Goal: Complete application form: Complete application form

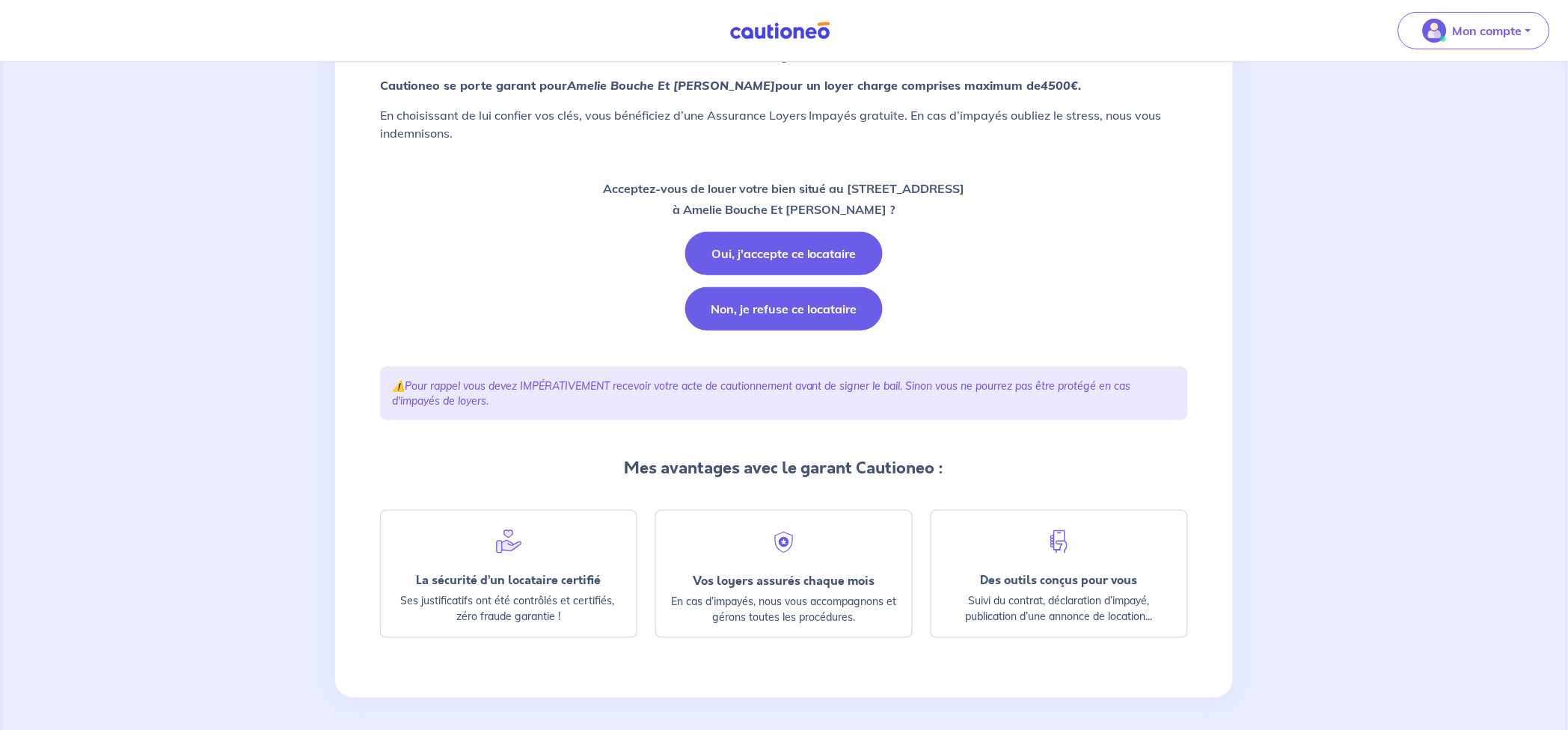
scroll to position [151, 0]
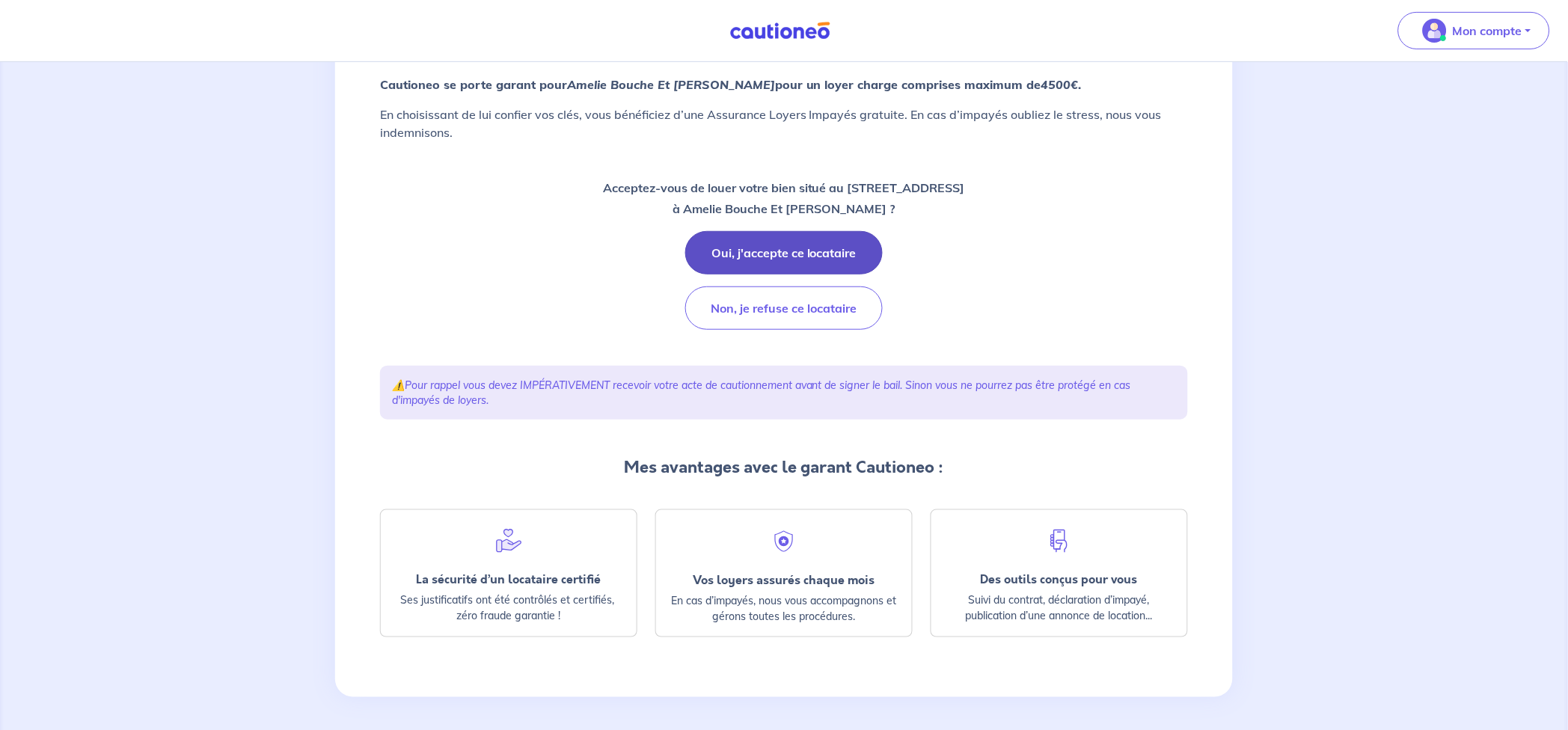
click at [819, 251] on button "Oui, j'accepte ce locataire" at bounding box center [783, 253] width 198 height 44
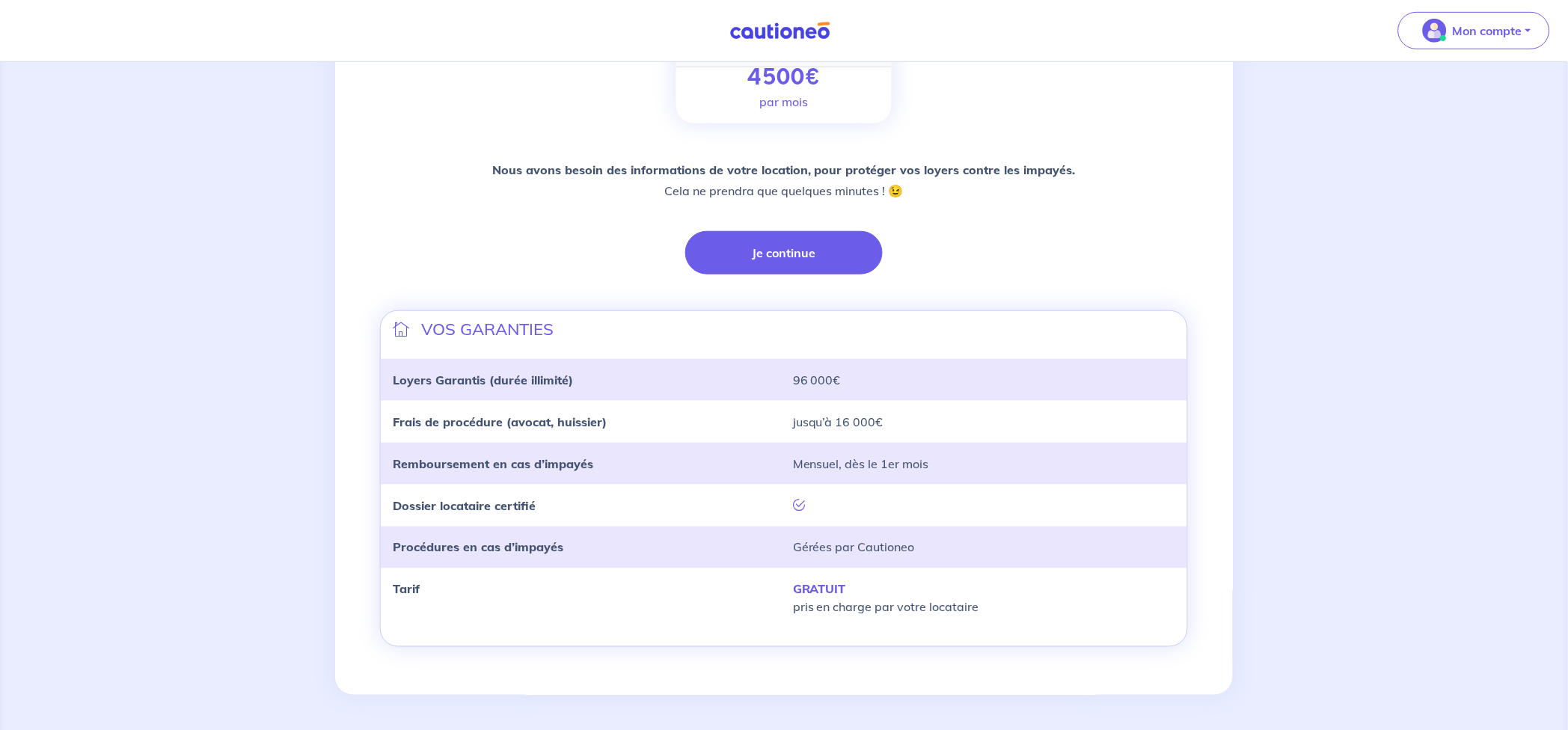
scroll to position [269, 0]
click at [778, 249] on button "Je continue" at bounding box center [783, 252] width 198 height 44
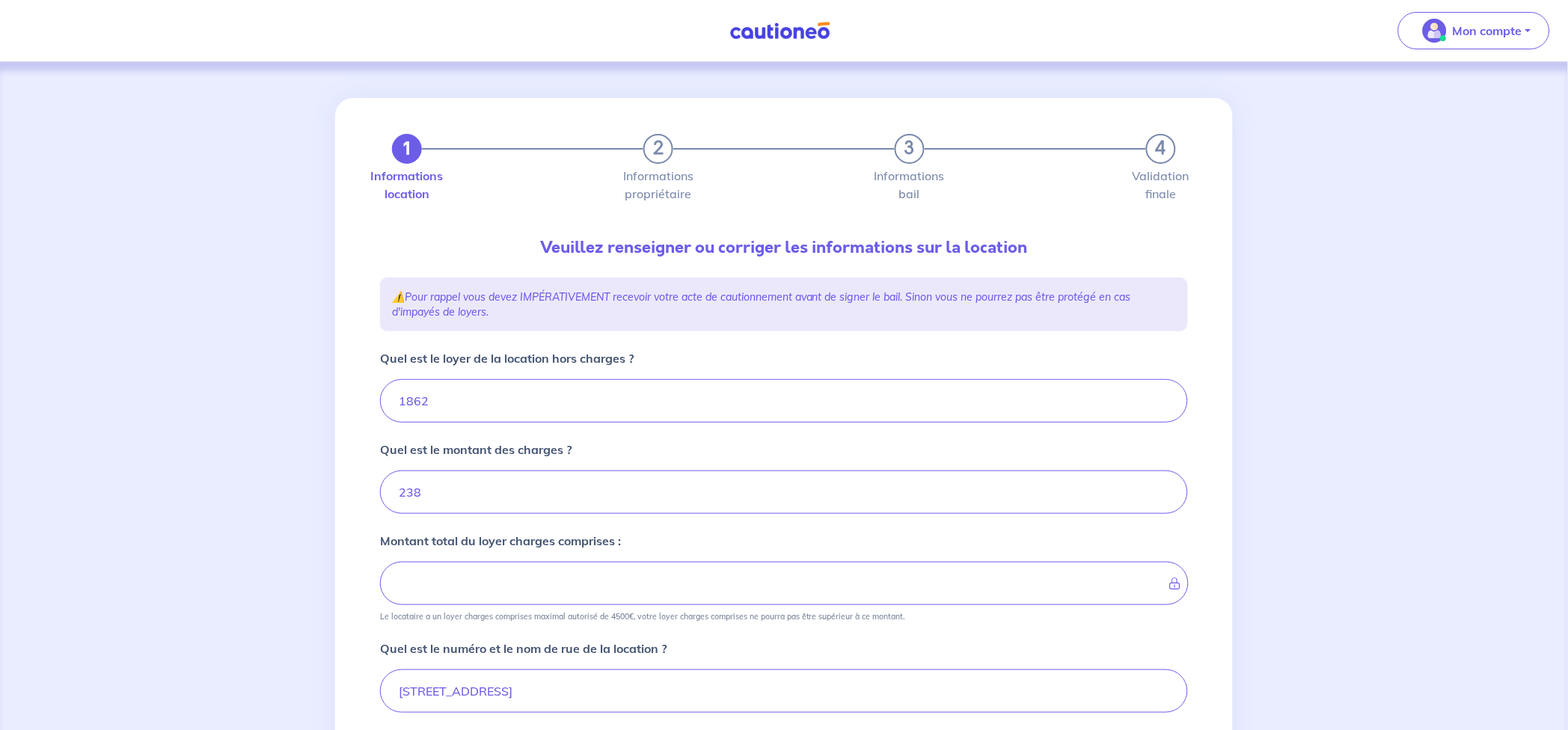
type input "2100"
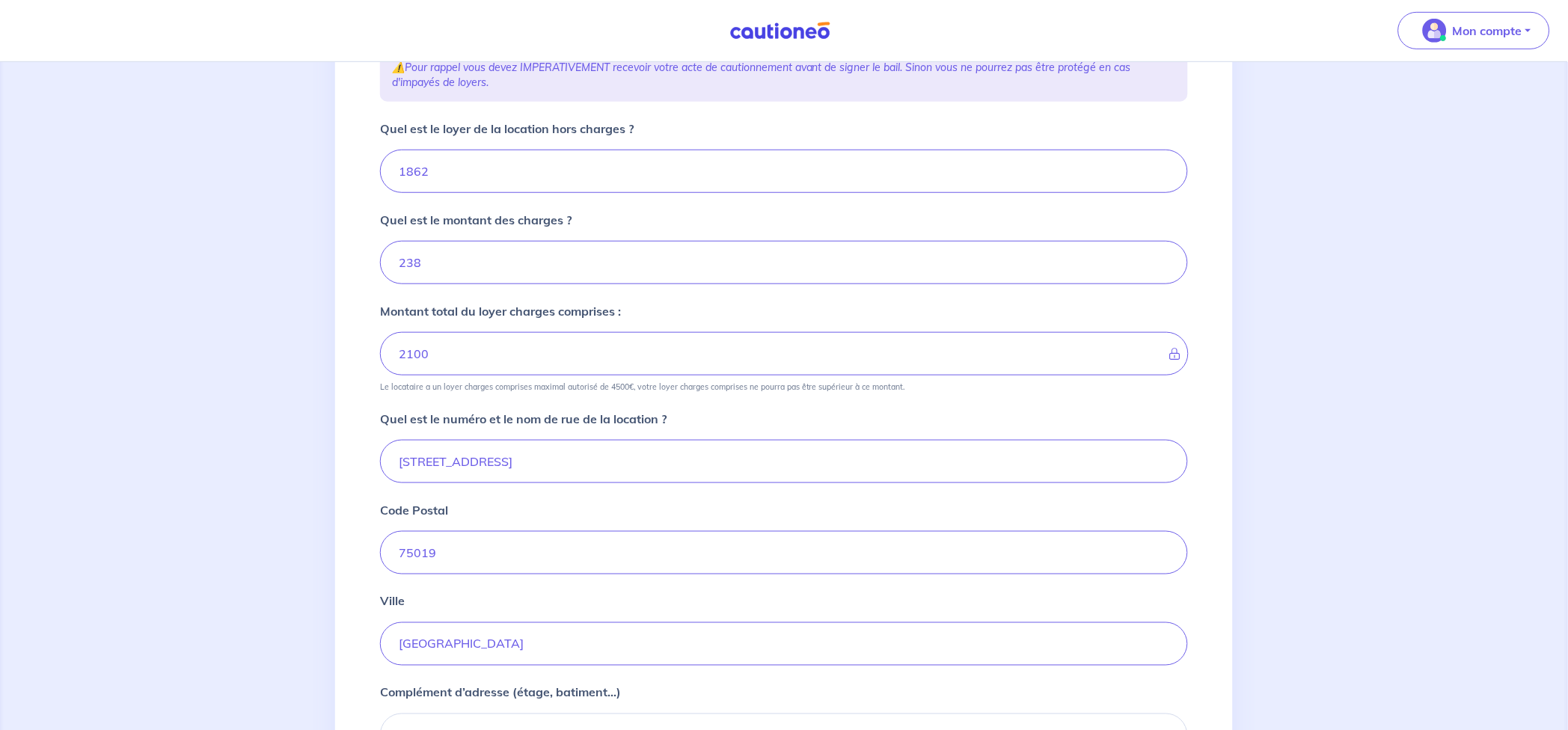
scroll to position [232, 0]
click at [411, 461] on input "32 rue cavendish" at bounding box center [784, 459] width 807 height 44
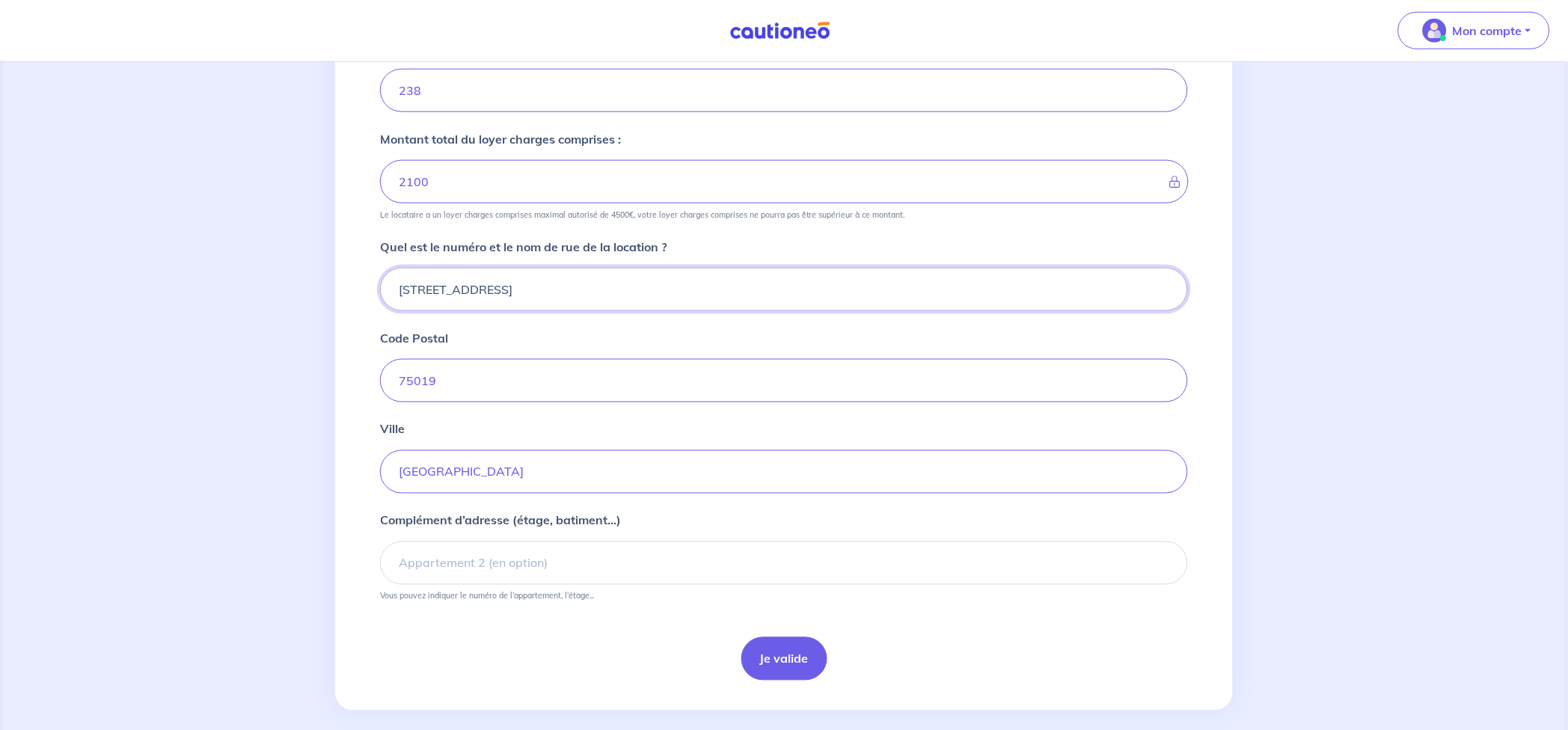
scroll to position [419, 0]
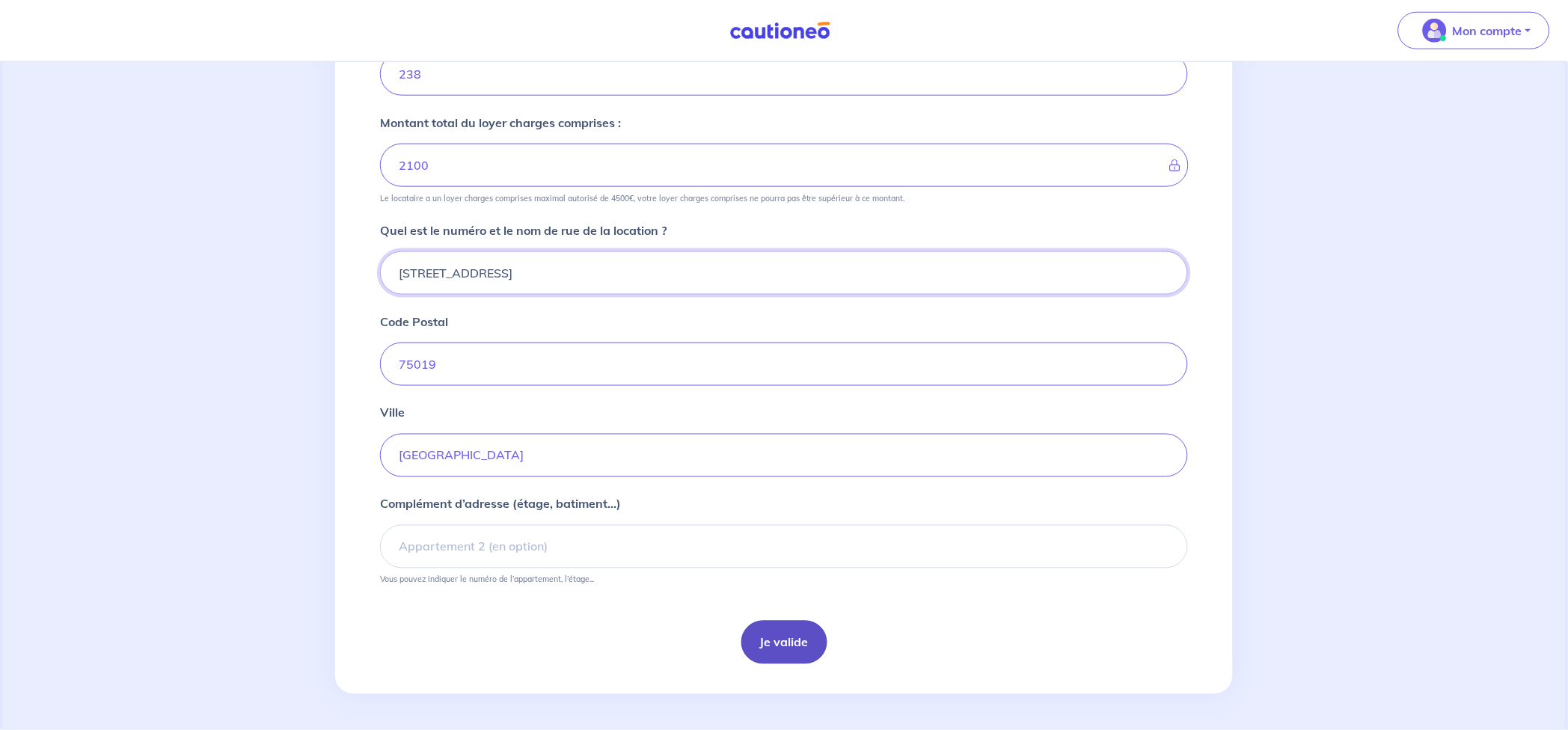
type input "38 rue cavendish"
click at [782, 642] on button "Je valide" at bounding box center [784, 643] width 86 height 44
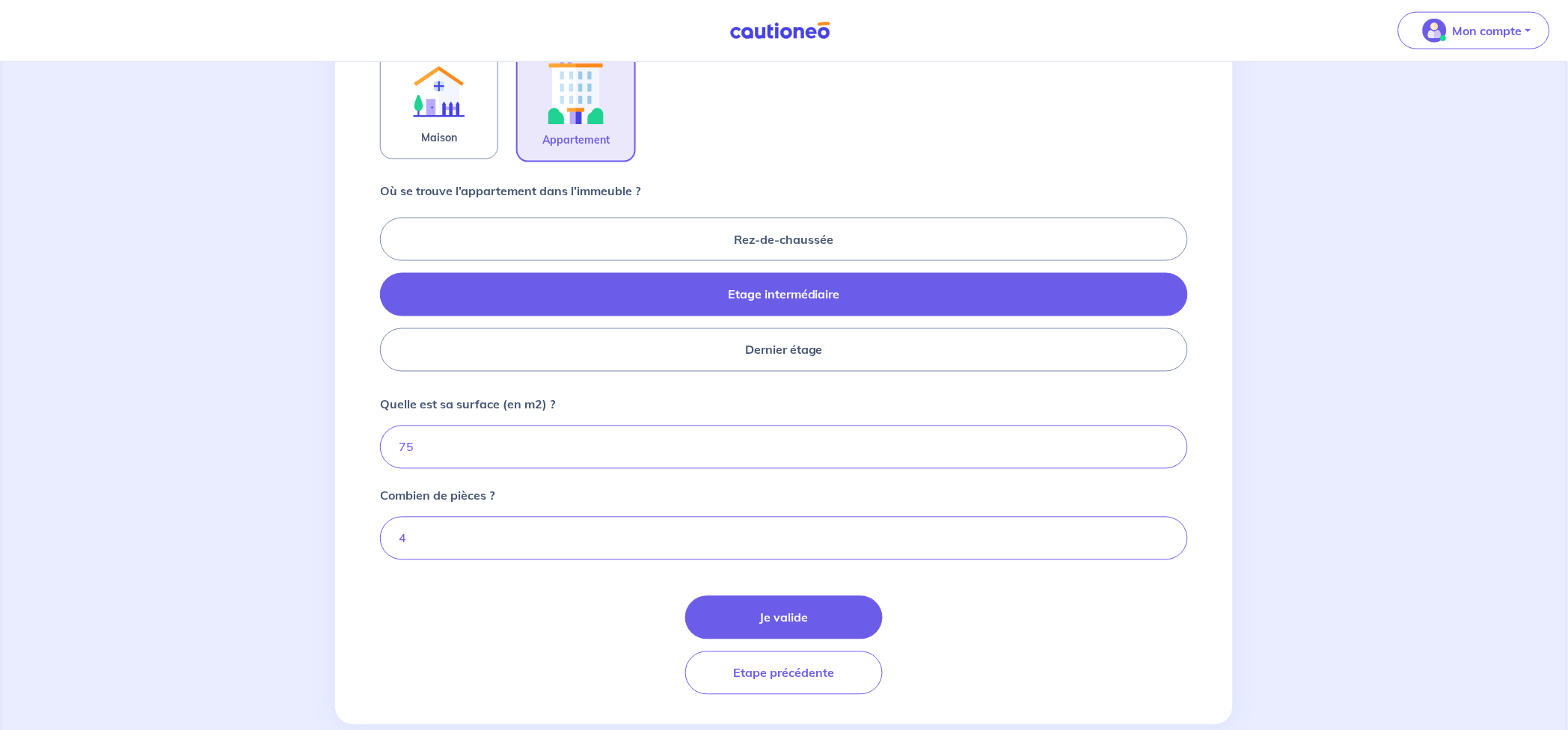
scroll to position [521, 0]
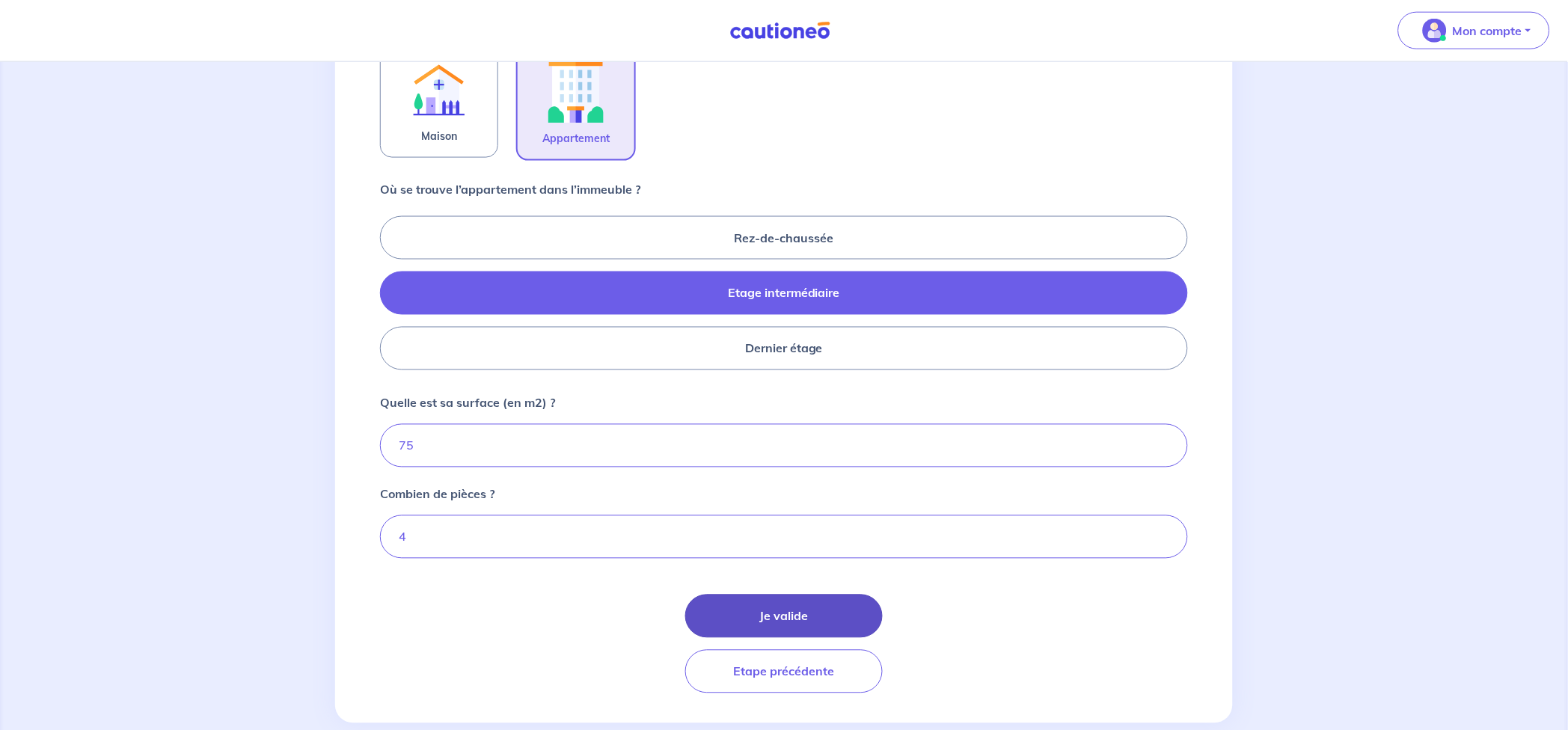
click at [769, 611] on button "Je valide" at bounding box center [783, 616] width 198 height 44
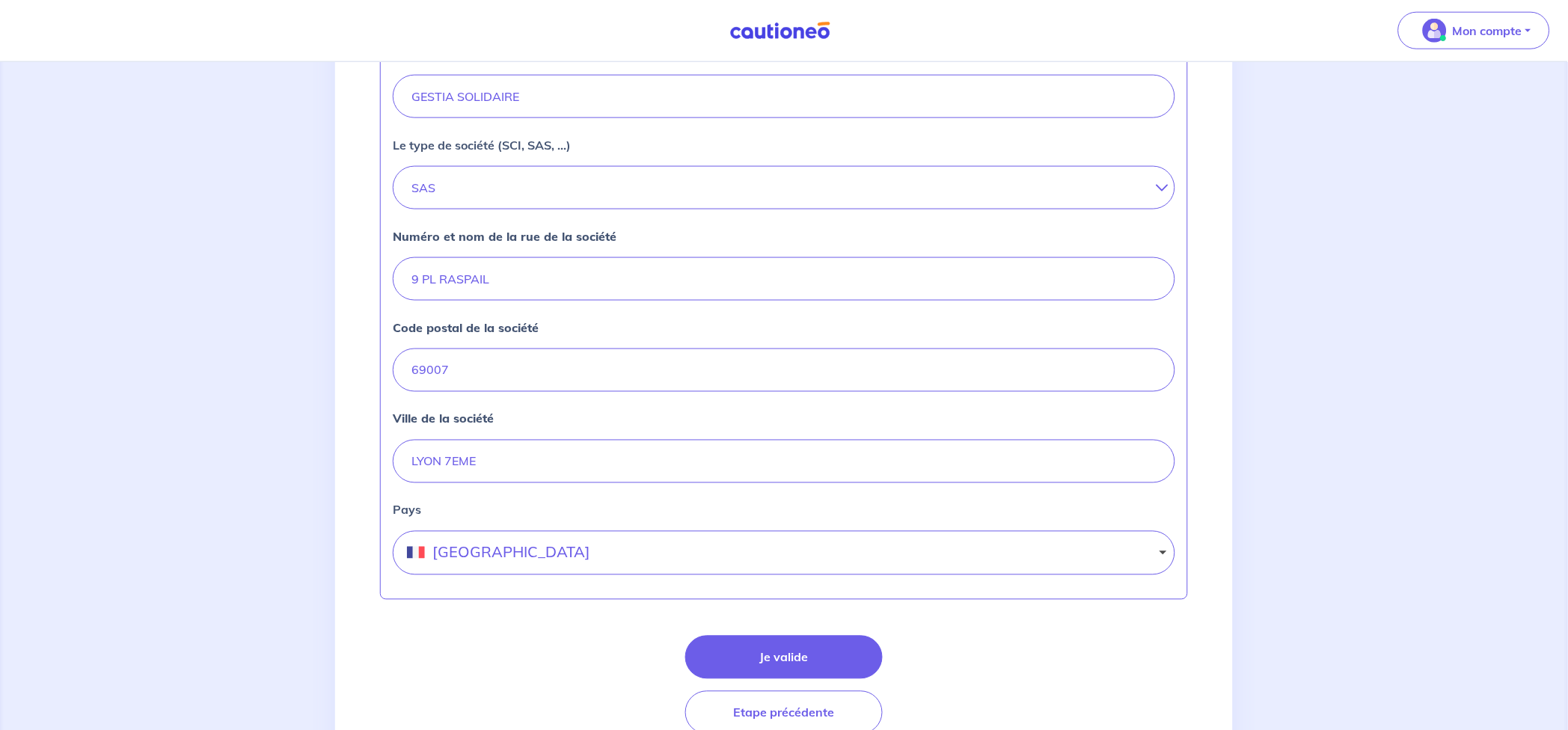
scroll to position [499, 0]
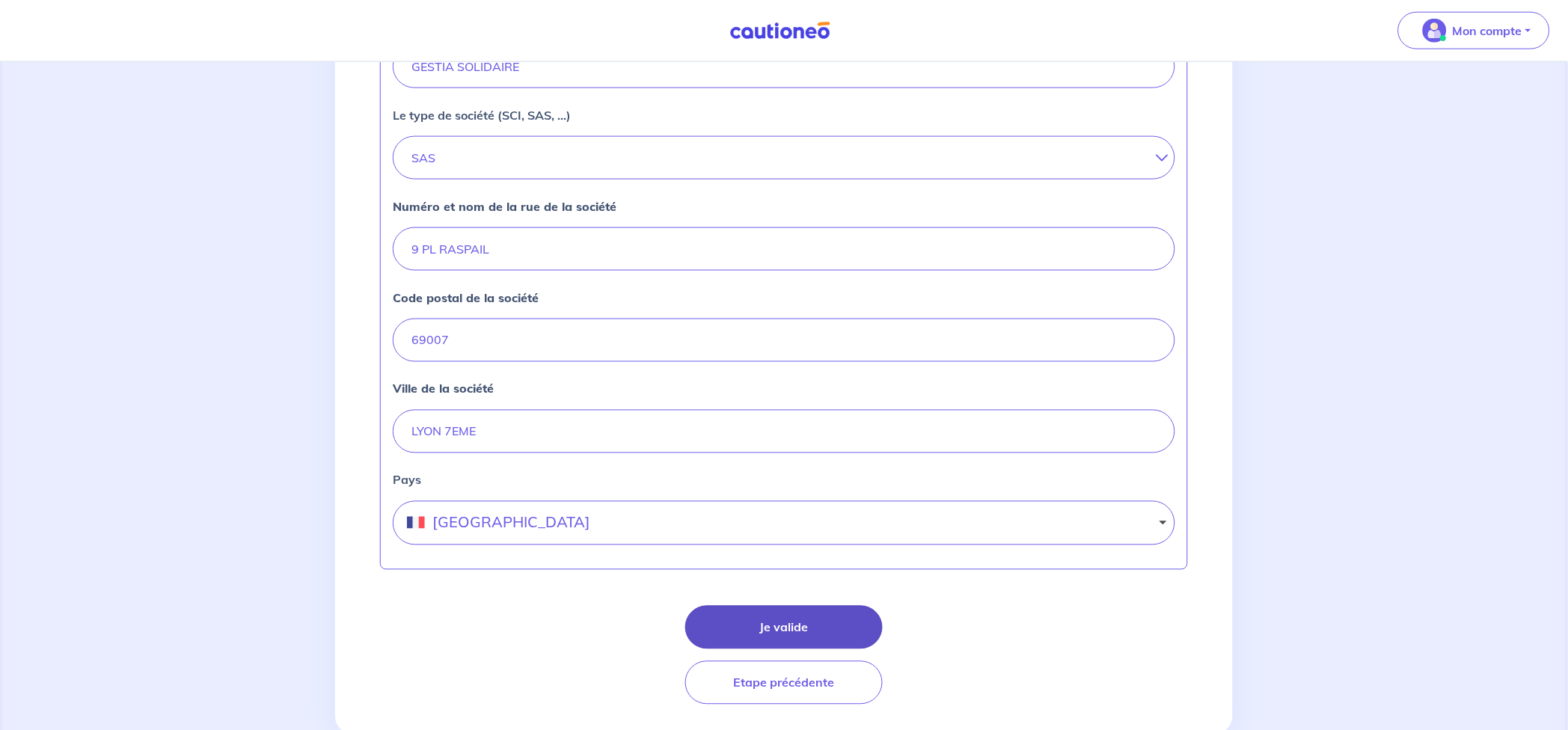
click at [791, 621] on button "Je valide" at bounding box center [783, 627] width 198 height 44
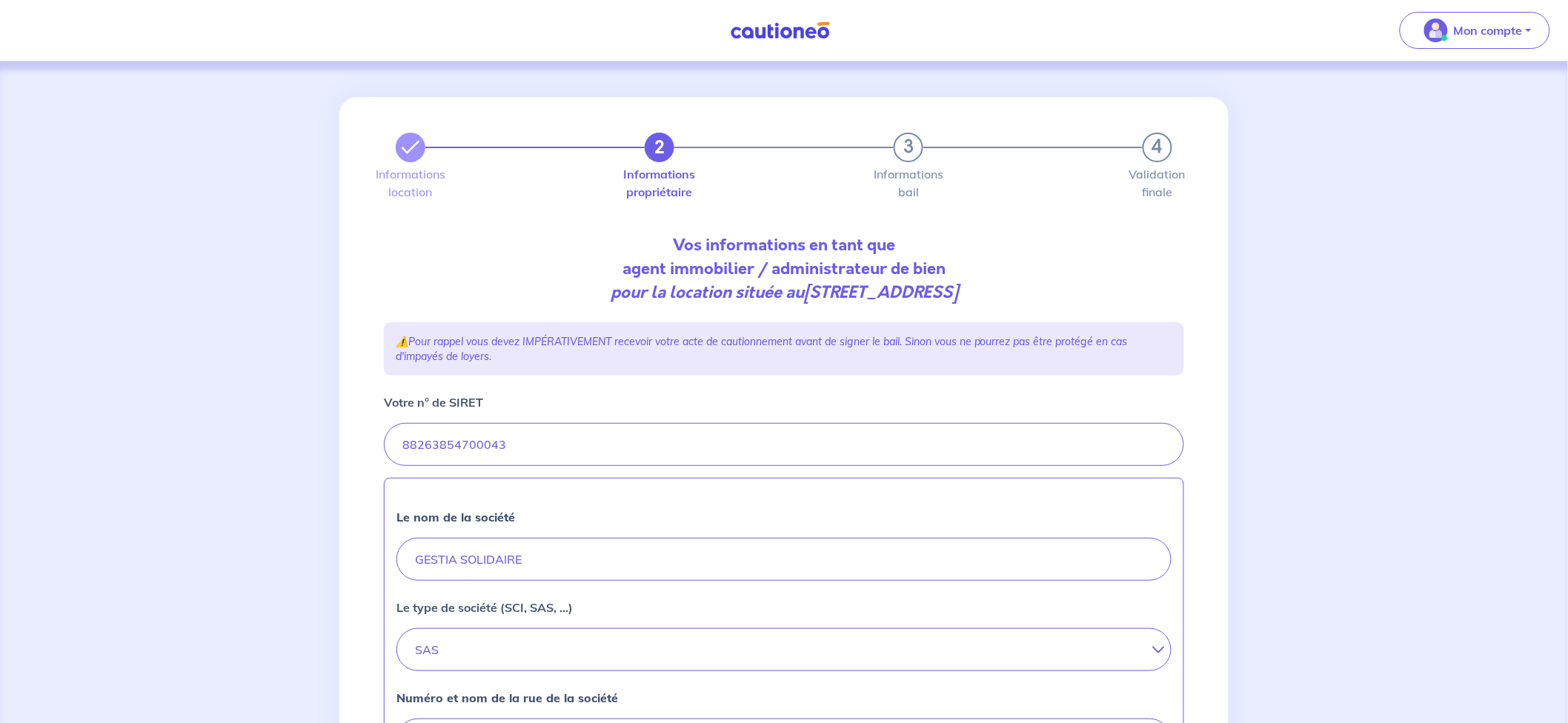
select select "FR"
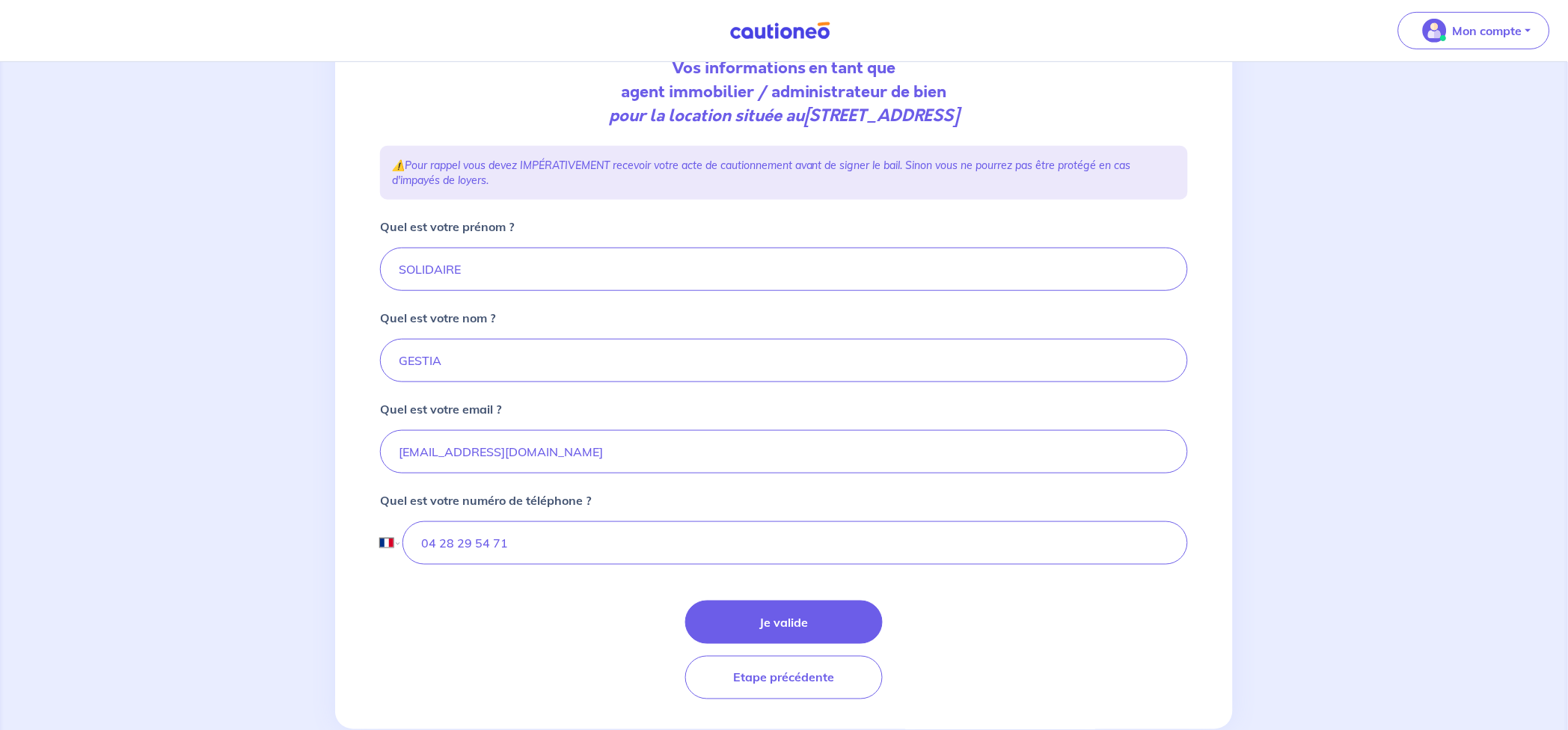
scroll to position [180, 0]
click at [788, 609] on button "Je valide" at bounding box center [783, 621] width 198 height 44
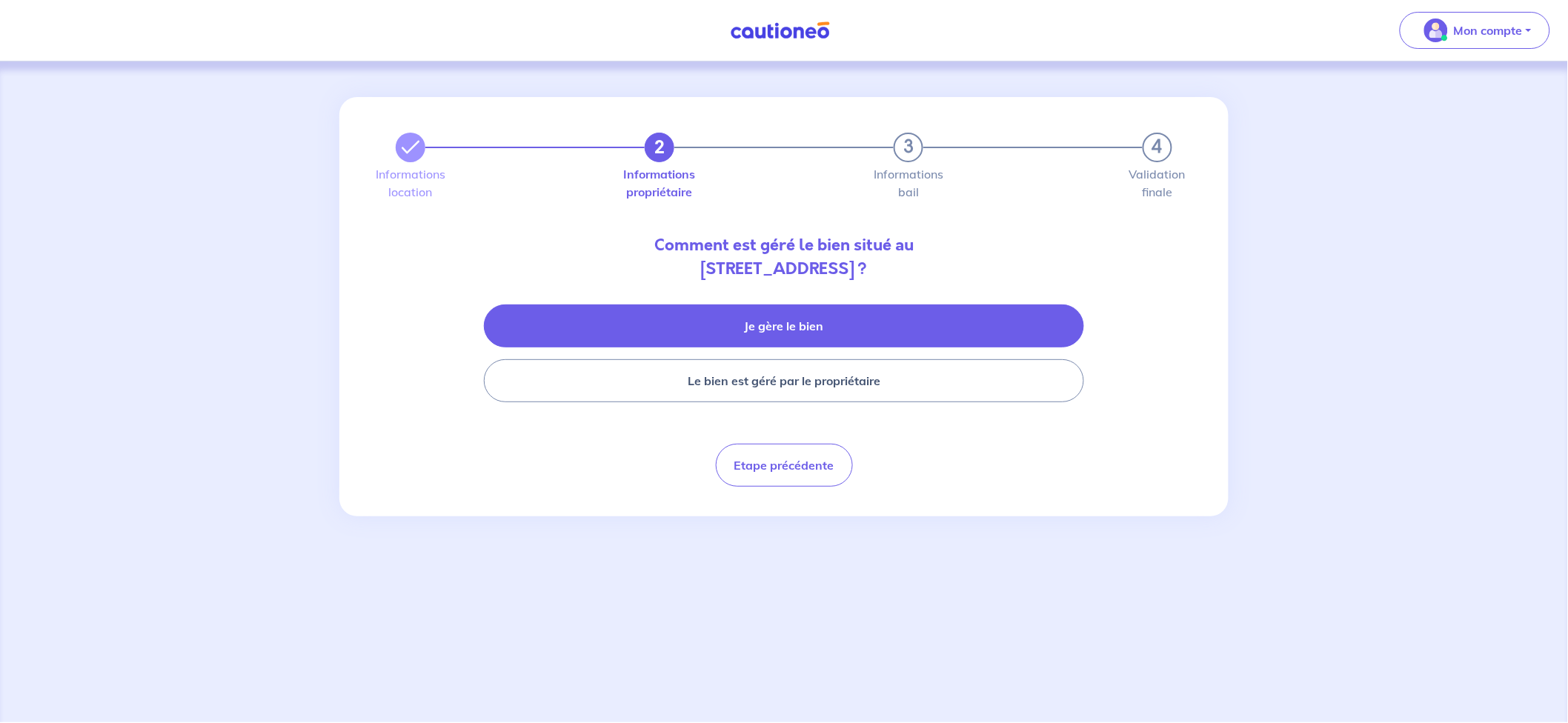
click at [806, 319] on button "Je gère le bien" at bounding box center [784, 326] width 600 height 43
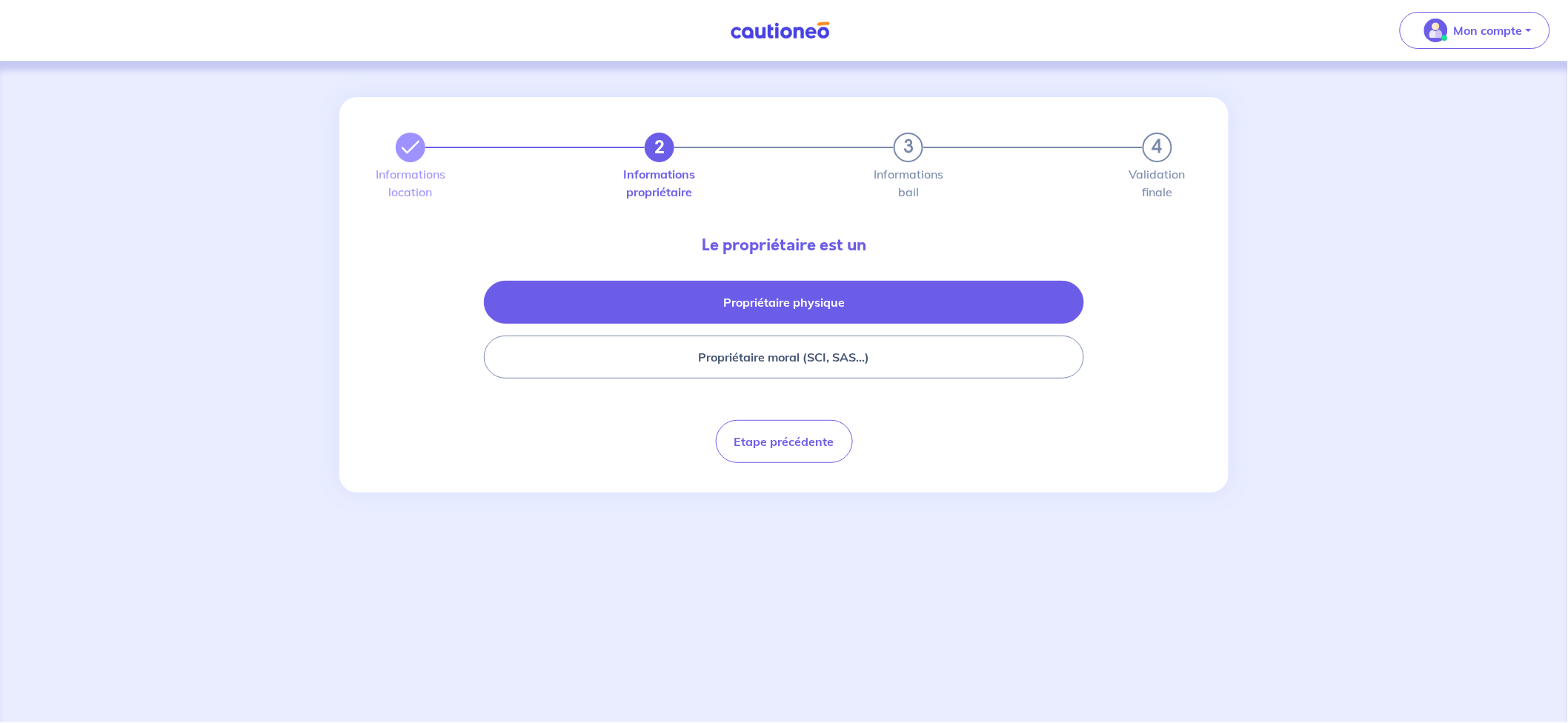
click at [695, 294] on button "Propriétaire physique" at bounding box center [784, 302] width 600 height 43
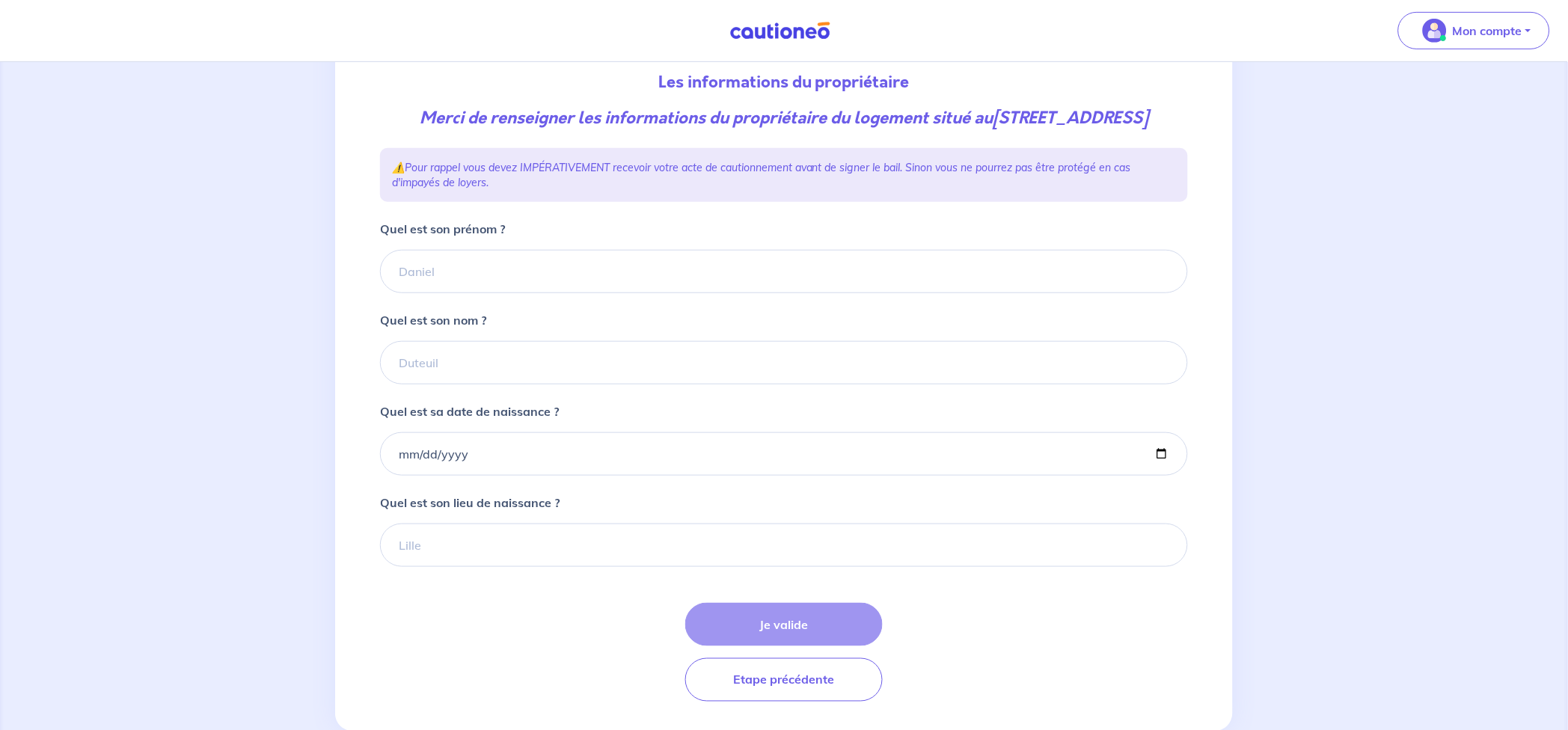
scroll to position [166, 0]
click at [433, 288] on input "Quel est son prénom ?" at bounding box center [784, 271] width 807 height 44
type input "DANET"
click at [491, 384] on input "Quel est son nom ?" at bounding box center [784, 362] width 807 height 44
paste input "Louis-Marie"
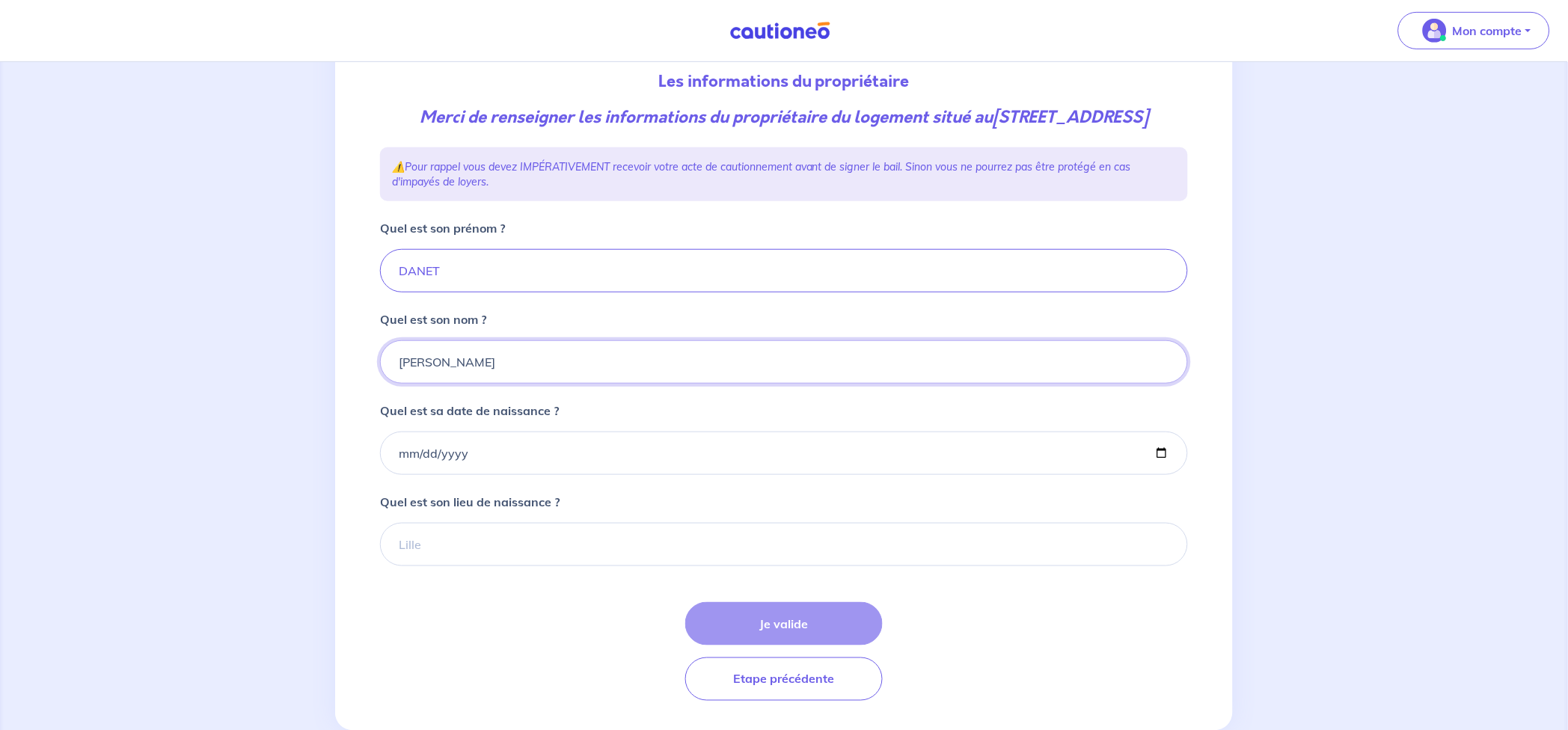
type input "Louis-Marie"
click at [493, 472] on input "Quel est sa date de naissance ?" at bounding box center [784, 453] width 807 height 44
type input "1982-05-11"
click at [503, 557] on input "Quel est son lieu de naissance ?" at bounding box center [784, 545] width 807 height 44
type input "VANNES"
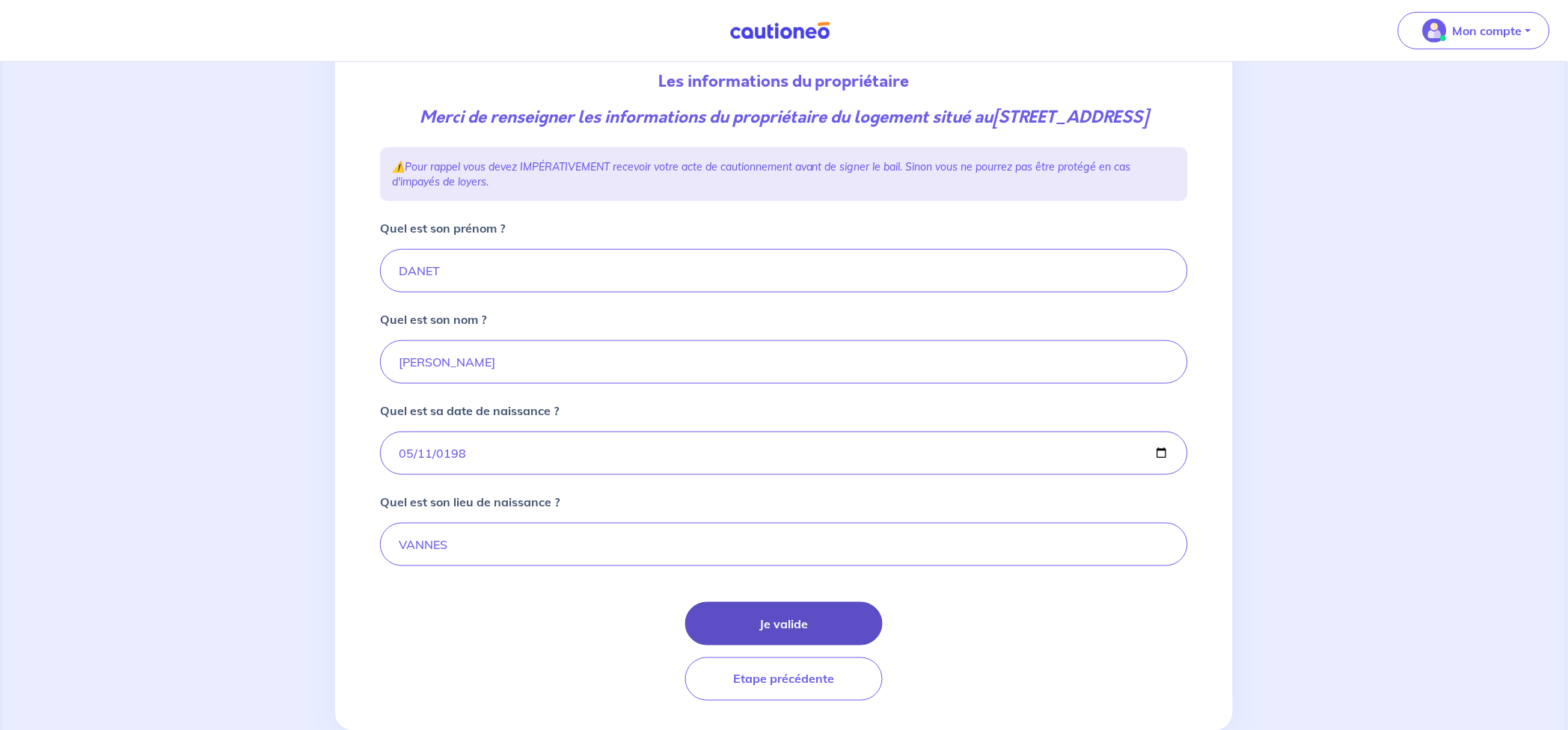
click at [800, 644] on button "Je valide" at bounding box center [783, 624] width 198 height 44
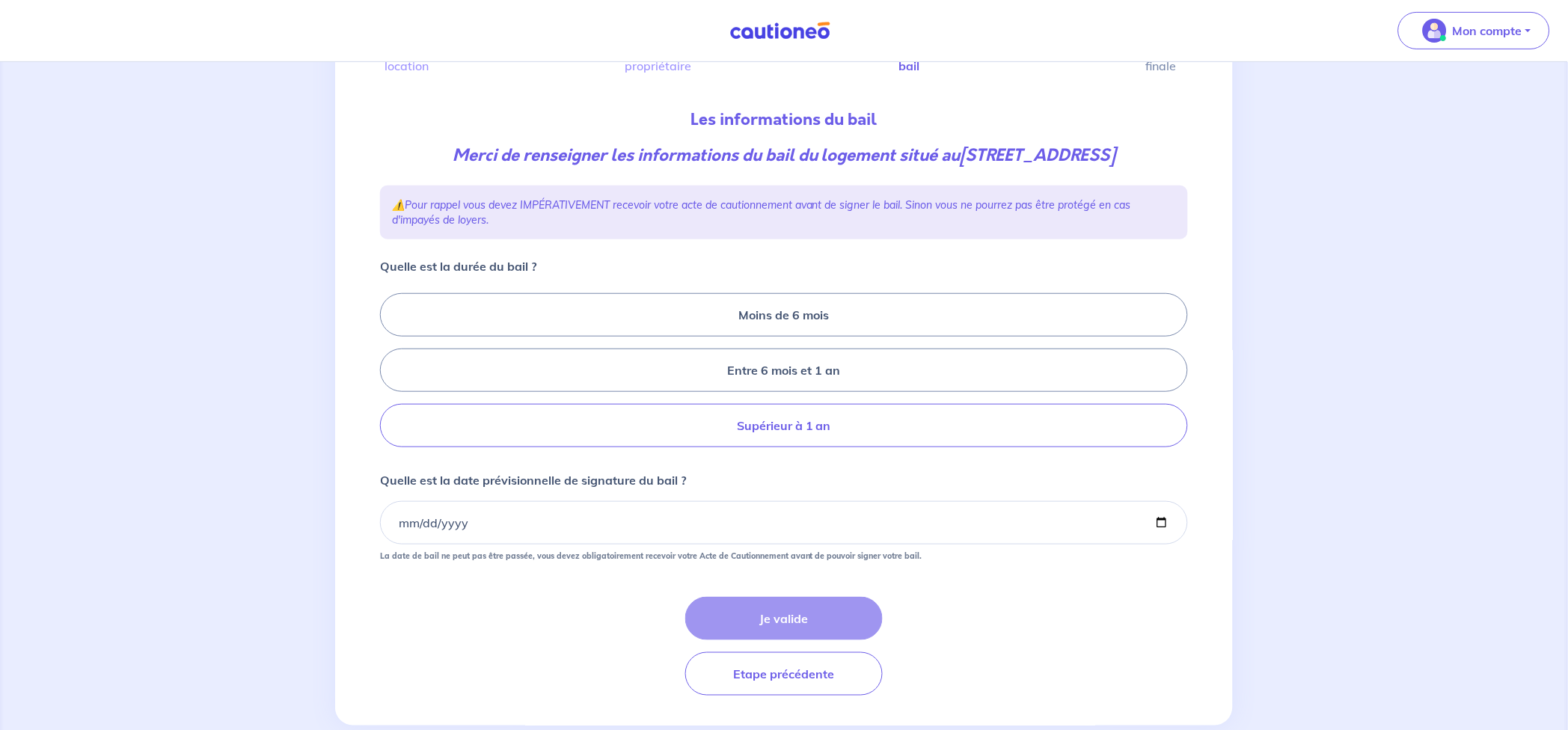
scroll to position [130, 0]
click at [684, 361] on label "Entre 6 mois et 1 an" at bounding box center [784, 369] width 807 height 44
click at [390, 365] on input "Entre 6 mois et 1 an" at bounding box center [385, 369] width 10 height 10
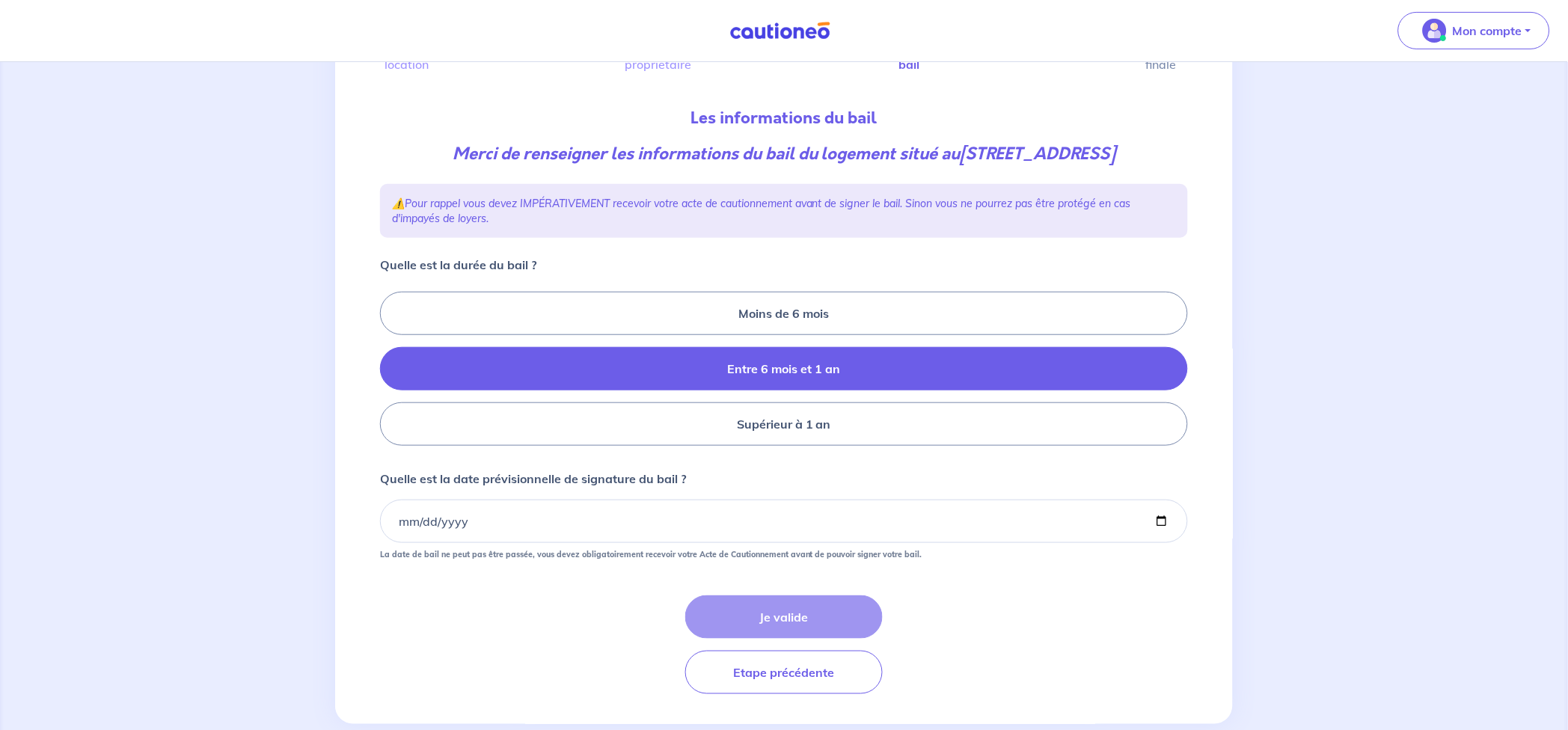
radio input "true"
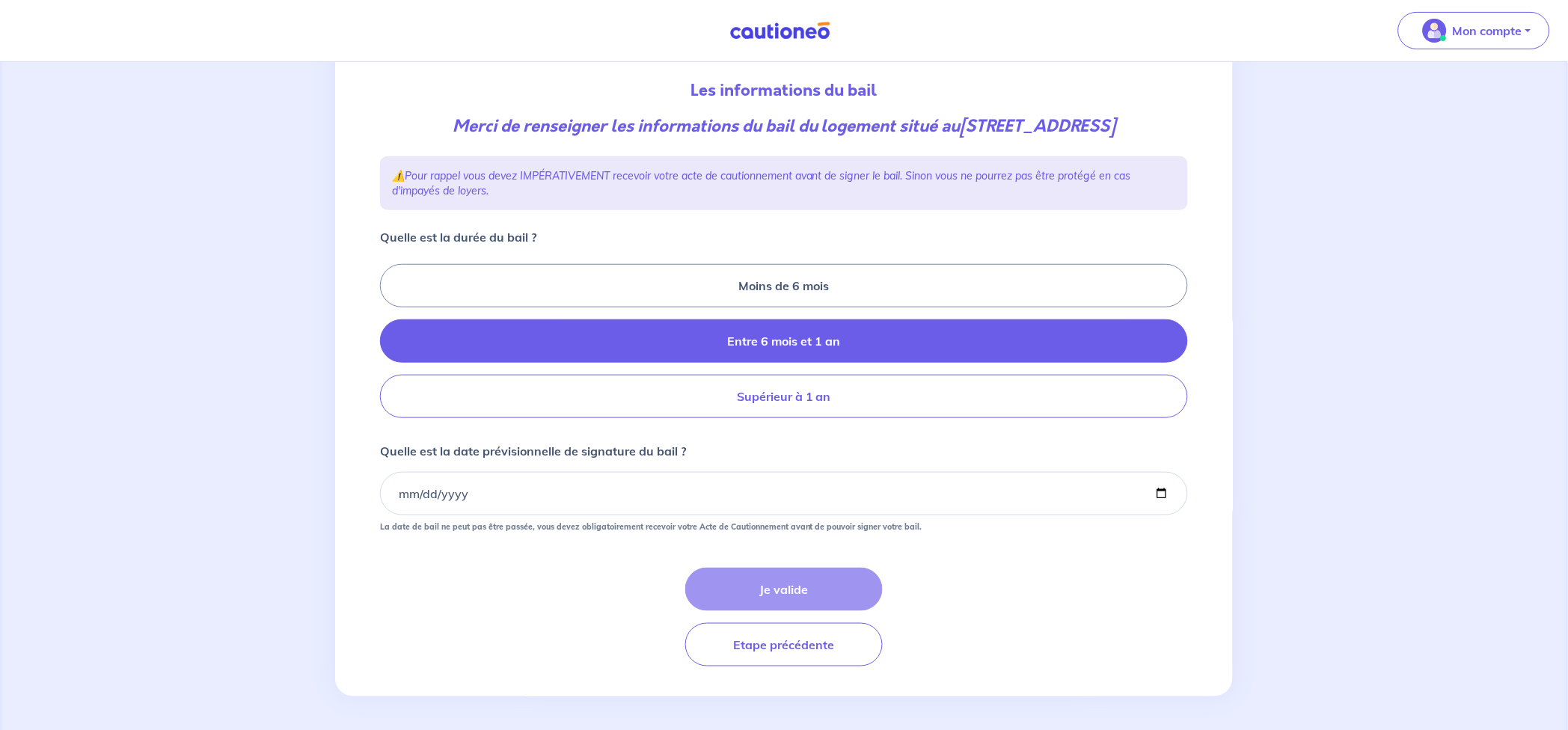
scroll to position [159, 0]
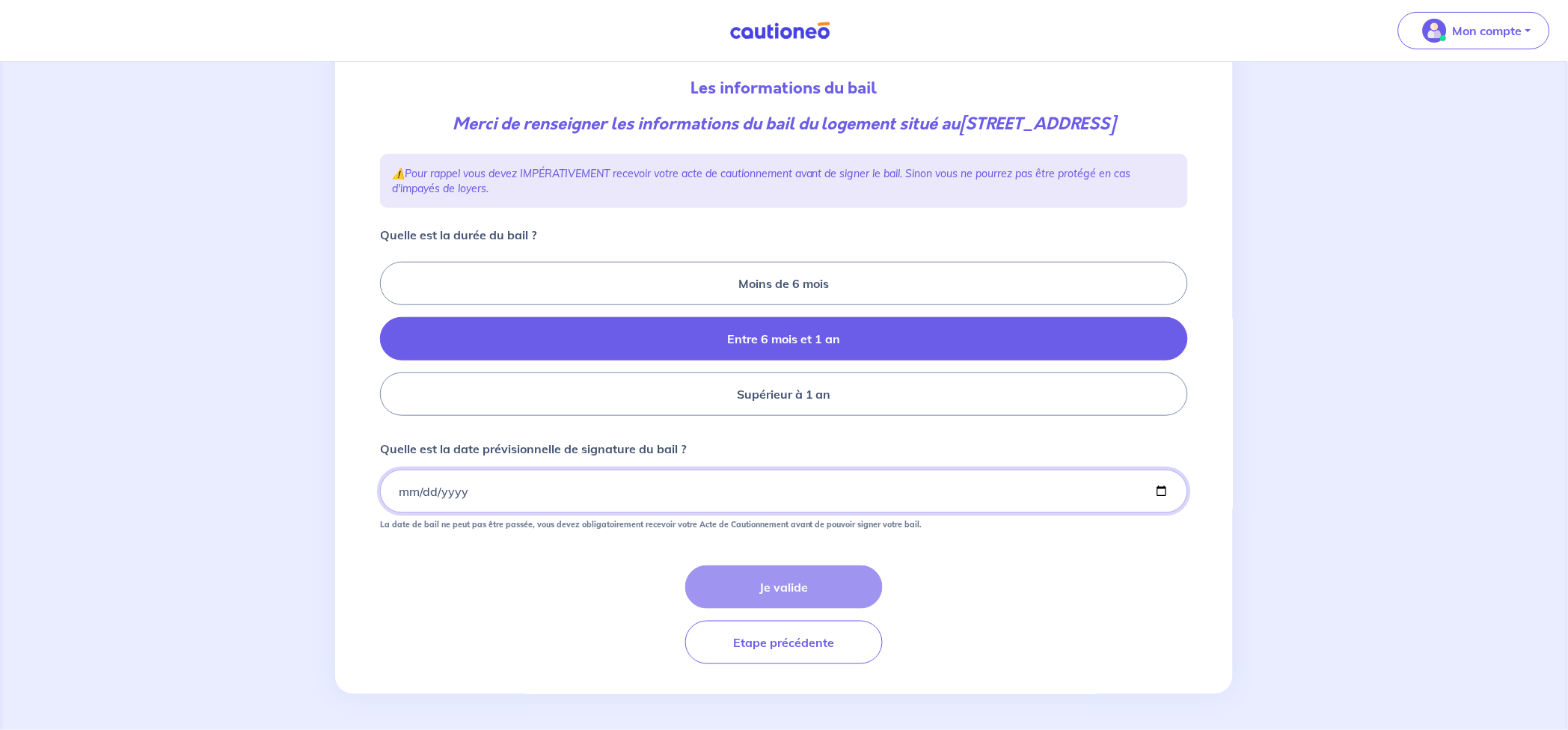
click at [493, 494] on input "Quelle est la date prévisionnelle de signature du bail ?" at bounding box center [784, 492] width 807 height 44
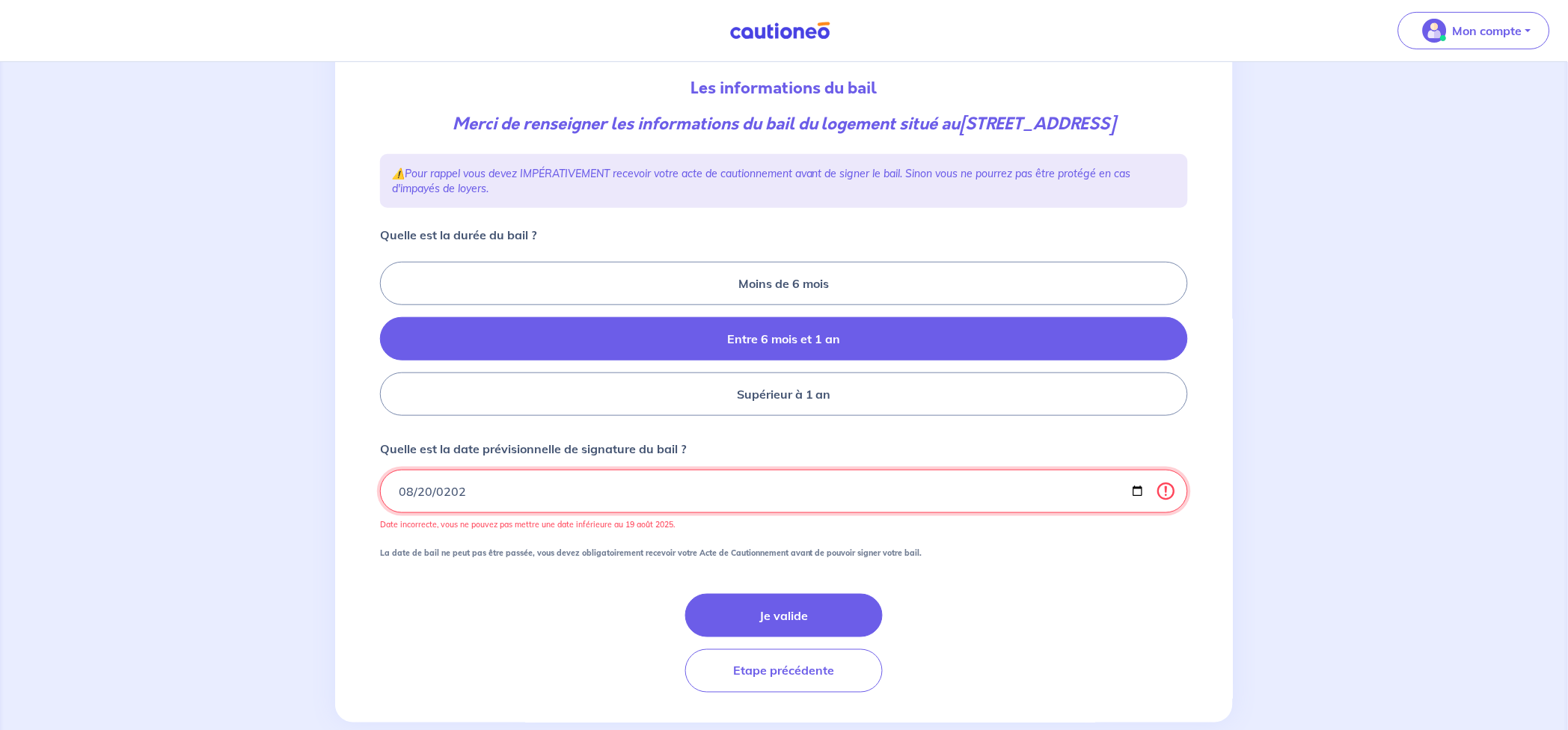
type input "2025-08-20"
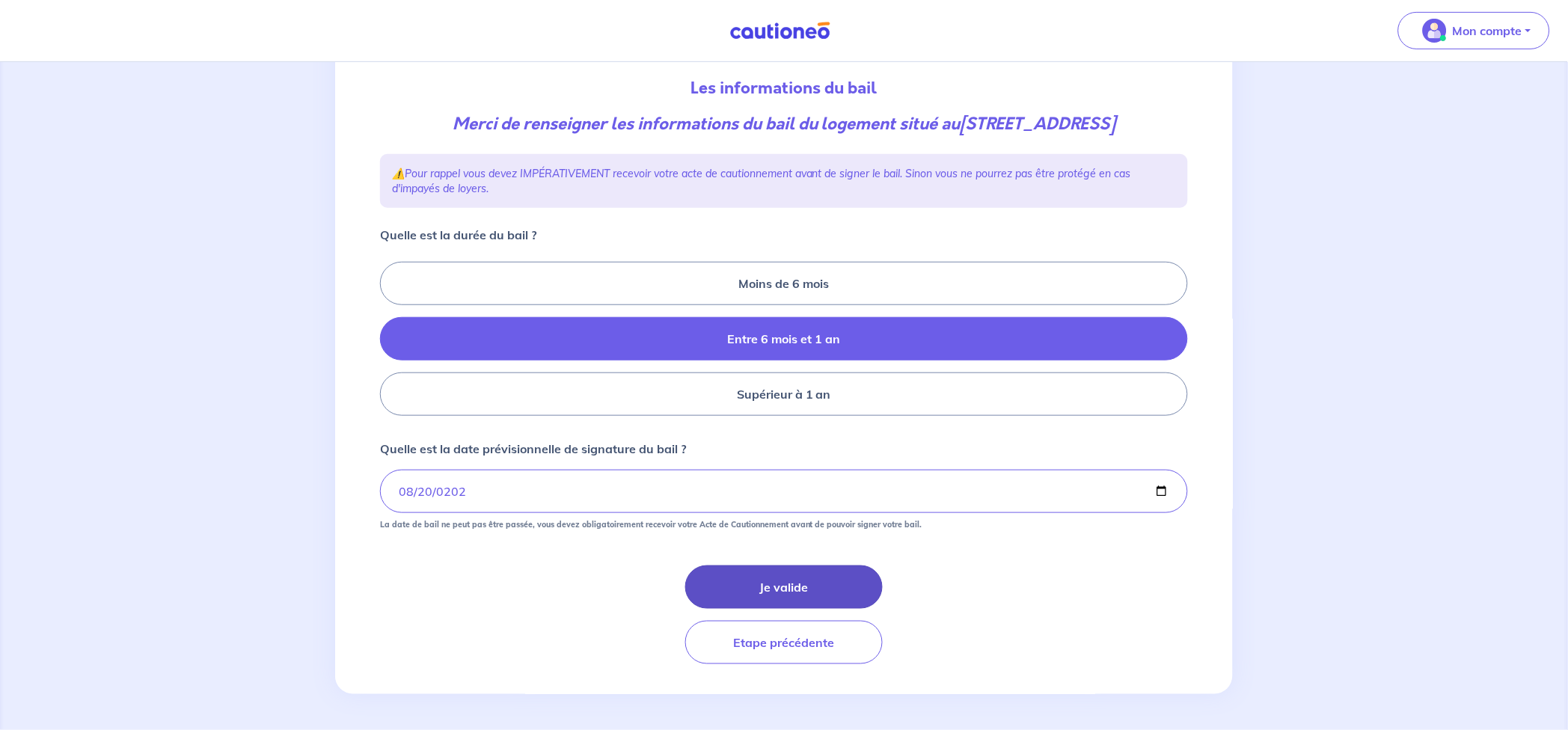
click at [765, 590] on button "Je valide" at bounding box center [783, 587] width 198 height 44
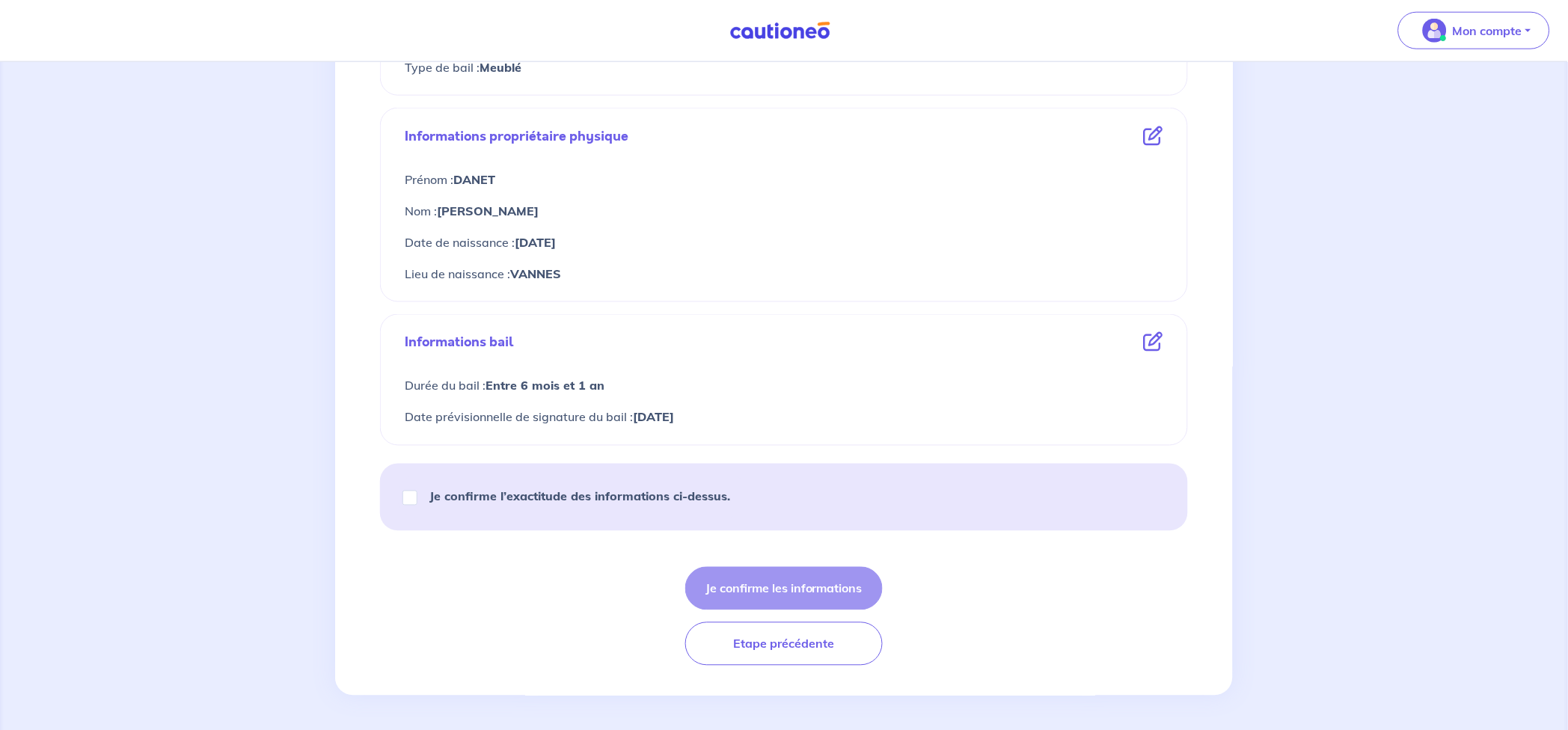
scroll to position [492, 0]
click at [409, 501] on input "Je confirme l’exactitude des informations ci-dessus." at bounding box center [409, 497] width 15 height 15
checkbox input "true"
click at [825, 579] on button "Je confirme les informations" at bounding box center [783, 588] width 198 height 44
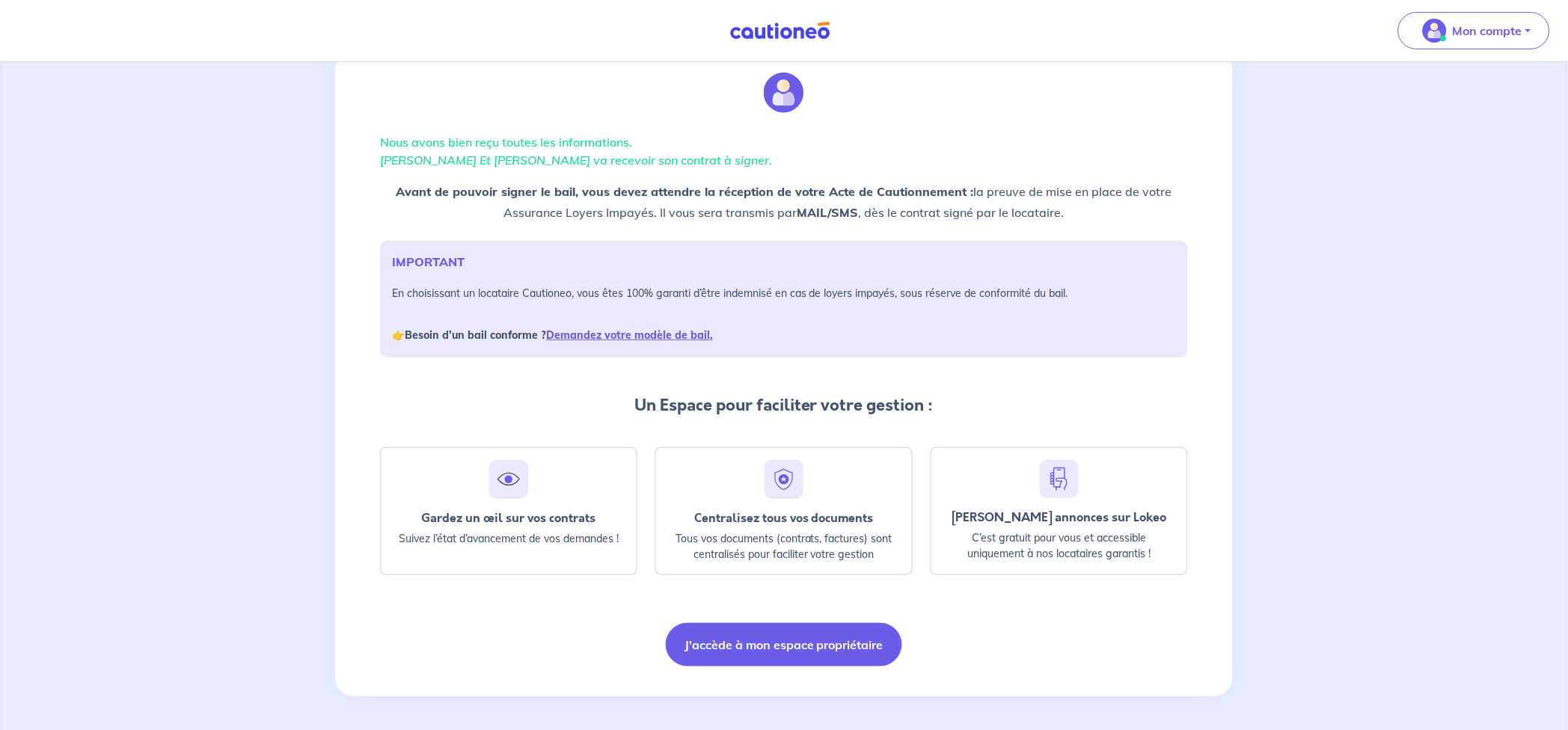
scroll to position [47, 0]
click at [785, 647] on button "J'accède à mon espace propriétaire" at bounding box center [784, 643] width 237 height 44
